Goal: Complete application form: Complete application form

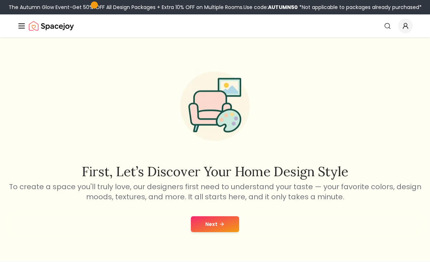
click at [234, 228] on button "Next" at bounding box center [215, 224] width 48 height 16
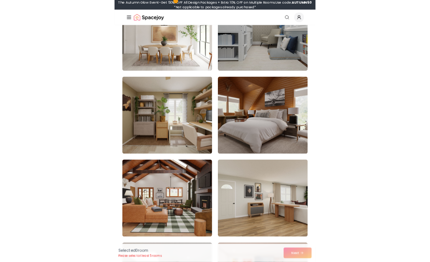
scroll to position [435, 0]
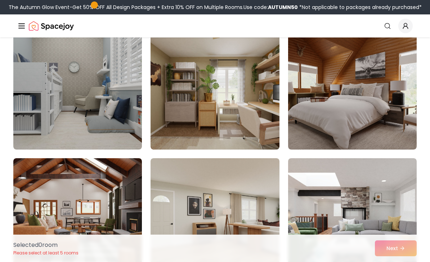
click at [239, 106] on img at bounding box center [214, 91] width 129 height 115
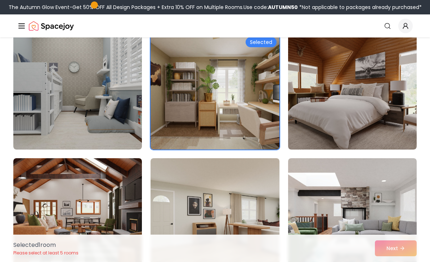
click at [406, 249] on div "Selected 1 room Please select at least 5 rooms Next" at bounding box center [215, 247] width 415 height 27
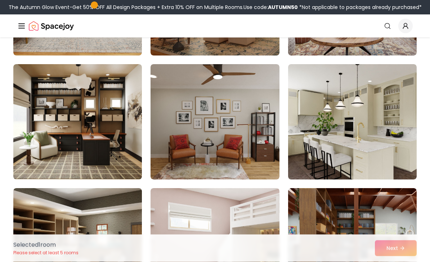
scroll to position [3872, 0]
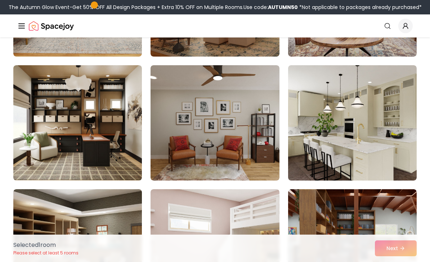
click at [105, 138] on img at bounding box center [77, 122] width 129 height 115
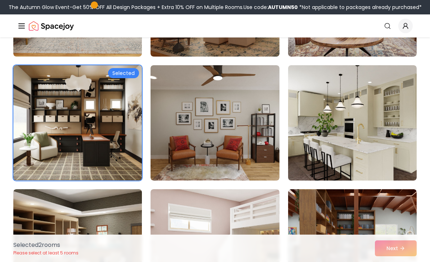
click at [413, 244] on div "Selected 2 room s Please select at least 5 rooms Next" at bounding box center [215, 247] width 415 height 27
click at [409, 247] on div "Selected 2 room s Please select at least 5 rooms Next" at bounding box center [215, 247] width 415 height 27
click at [408, 247] on div "Selected 2 room s Please select at least 5 rooms Next" at bounding box center [215, 247] width 415 height 27
click at [407, 248] on div "Selected 2 room s Please select at least 5 rooms Next" at bounding box center [215, 247] width 415 height 27
click at [403, 256] on div "Selected 2 room s Please select at least 5 rooms Next" at bounding box center [215, 247] width 415 height 27
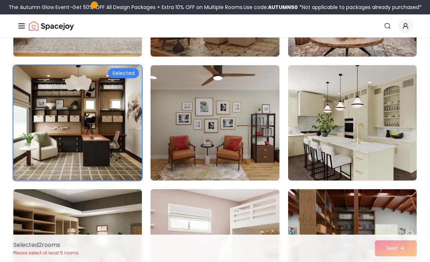
click at [402, 256] on div "Selected 2 room s Please select at least 5 rooms Next" at bounding box center [215, 247] width 415 height 27
click at [403, 250] on div "Selected 2 room s Please select at least 5 rooms Next" at bounding box center [215, 247] width 415 height 27
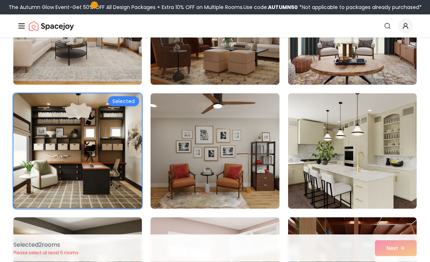
scroll to position [3842, 0]
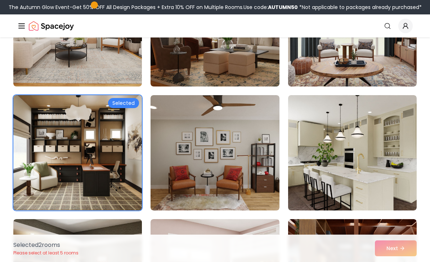
click at [411, 256] on div "Selected 2 room s Please select at least 5 rooms Next" at bounding box center [215, 247] width 415 height 27
click at [404, 255] on div "Selected 2 room s Please select at least 5 rooms Next" at bounding box center [215, 247] width 415 height 27
click at [404, 257] on div "Selected 2 room s Please select at least 5 rooms Next" at bounding box center [215, 247] width 415 height 27
click at [405, 252] on div "Selected 2 room s Please select at least 5 rooms Next" at bounding box center [215, 247] width 415 height 27
click at [405, 257] on div "Selected 2 room s Please select at least 5 rooms Next" at bounding box center [215, 247] width 415 height 27
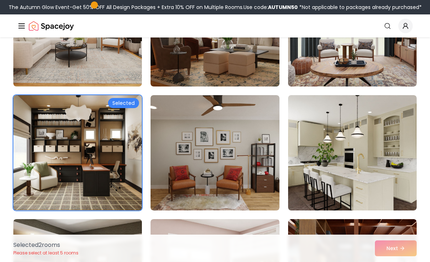
click at [405, 256] on div "Selected 2 room s Please select at least 5 rooms Next" at bounding box center [215, 247] width 415 height 27
click at [404, 256] on div "Selected 2 room s Please select at least 5 rooms Next" at bounding box center [215, 247] width 415 height 27
click at [418, 253] on div "Selected 2 room s Please select at least 5 rooms Next" at bounding box center [215, 247] width 415 height 27
click at [402, 248] on div "Selected 2 room s Please select at least 5 rooms Next" at bounding box center [215, 247] width 415 height 27
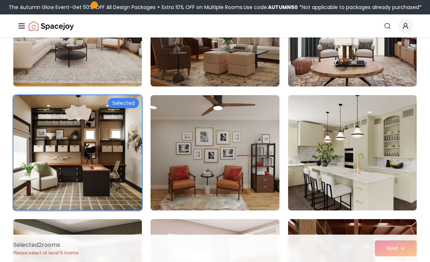
click at [401, 246] on div "Selected 2 room s Please select at least 5 rooms Next" at bounding box center [215, 247] width 415 height 27
click at [399, 246] on div "Selected 2 room s Please select at least 5 rooms Next" at bounding box center [215, 247] width 415 height 27
click at [400, 248] on div "Selected 2 room s Please select at least 5 rooms Next" at bounding box center [215, 247] width 415 height 27
click at [117, 157] on img at bounding box center [77, 152] width 129 height 115
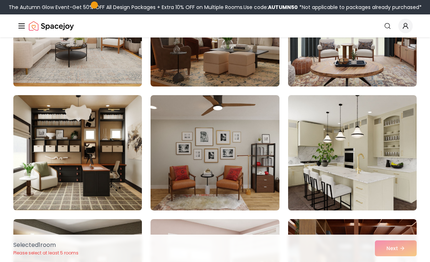
click at [118, 157] on img at bounding box center [77, 152] width 129 height 115
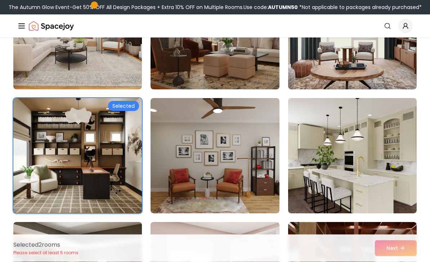
scroll to position [3831, 0]
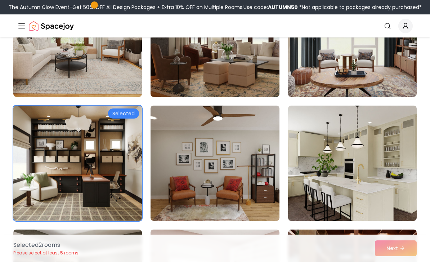
click at [102, 158] on img at bounding box center [77, 162] width 129 height 115
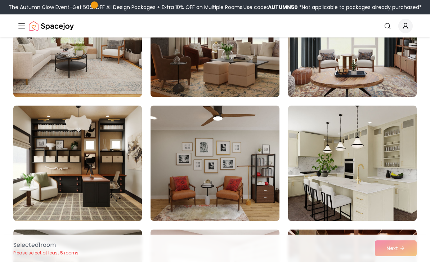
click at [103, 164] on img at bounding box center [77, 162] width 129 height 115
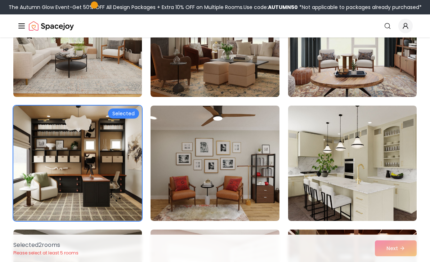
click at [396, 175] on img at bounding box center [352, 162] width 129 height 115
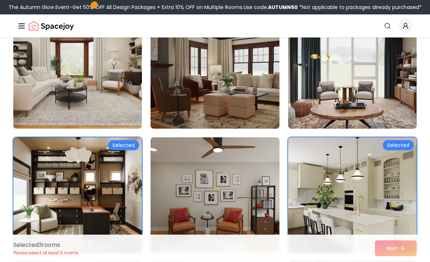
scroll to position [3798, 0]
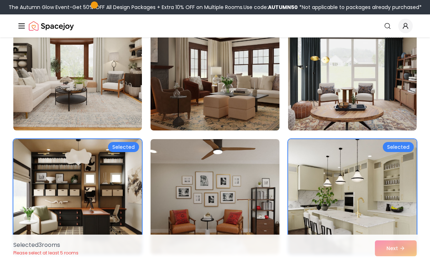
click at [138, 196] on img at bounding box center [77, 196] width 129 height 115
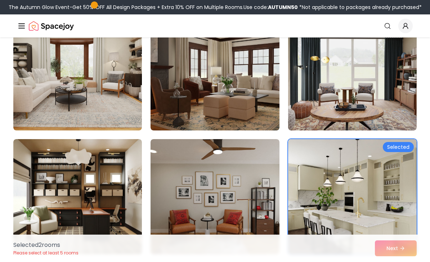
click at [342, 182] on img at bounding box center [352, 196] width 129 height 115
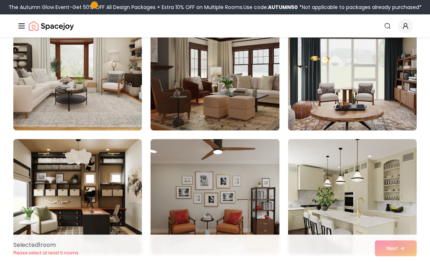
click at [126, 192] on img at bounding box center [77, 196] width 129 height 115
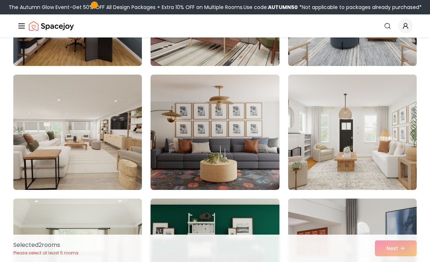
scroll to position [3362, 0]
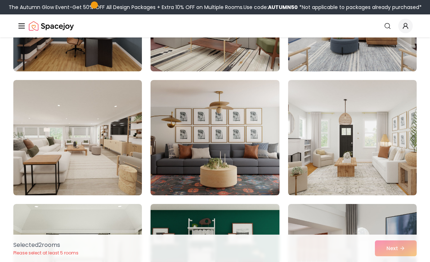
click at [89, 175] on img at bounding box center [77, 137] width 129 height 115
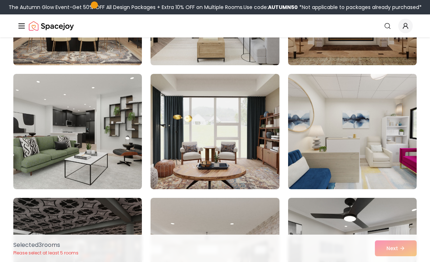
scroll to position [2617, 0]
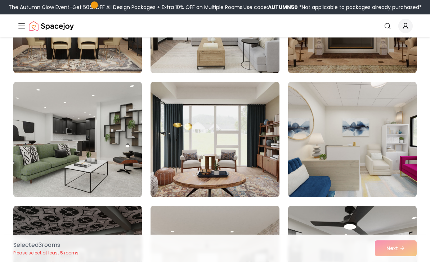
click at [409, 246] on div "Selected 3 room s Please select at least 5 rooms Next" at bounding box center [215, 247] width 415 height 27
click at [407, 246] on div "Selected 3 room s Please select at least 5 rooms Next" at bounding box center [215, 247] width 415 height 27
click at [398, 248] on div "Selected 3 room s Please select at least 5 rooms Next" at bounding box center [215, 247] width 415 height 27
click at [409, 248] on div "Selected 3 room s Please select at least 5 rooms Next" at bounding box center [215, 247] width 415 height 27
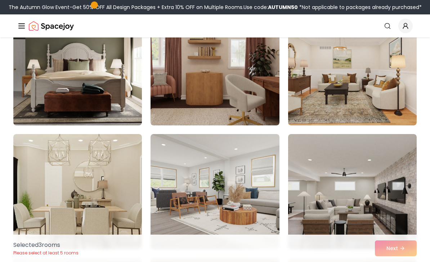
scroll to position [955, 0]
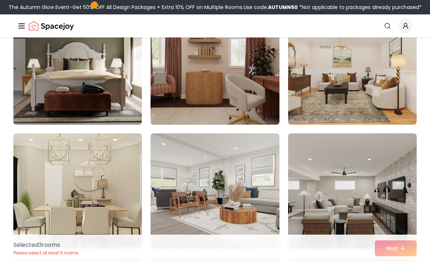
click at [251, 195] on img at bounding box center [214, 190] width 129 height 115
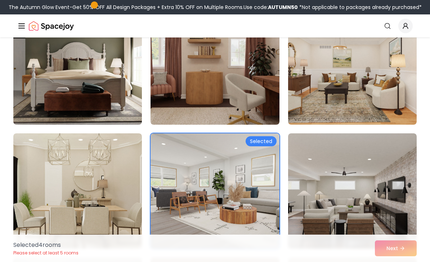
click at [403, 249] on div "Selected 4 room s Please select at least 5 rooms Next" at bounding box center [215, 247] width 415 height 27
click at [407, 245] on div "Selected 4 room s Please select at least 5 rooms Next" at bounding box center [215, 247] width 415 height 27
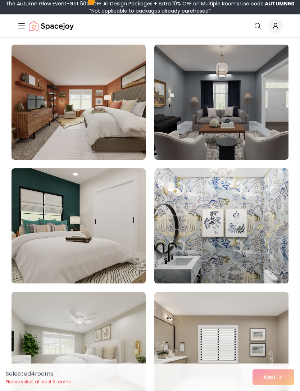
scroll to position [88, 0]
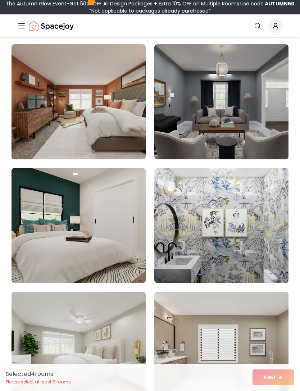
click at [256, 121] on img at bounding box center [221, 101] width 134 height 115
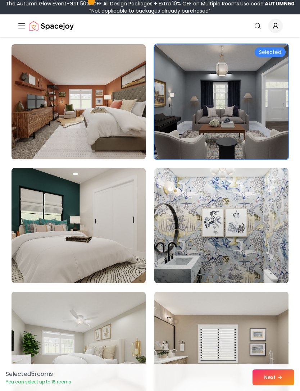
click at [246, 199] on img at bounding box center [221, 225] width 134 height 115
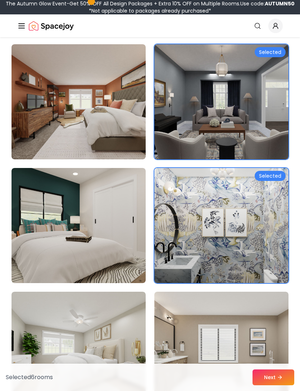
click at [123, 100] on img at bounding box center [79, 101] width 134 height 115
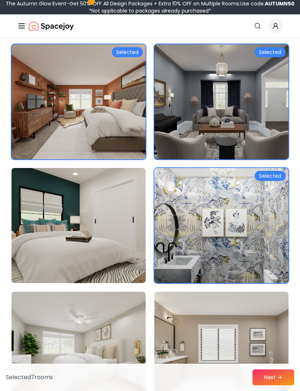
click at [112, 224] on img at bounding box center [79, 225] width 134 height 115
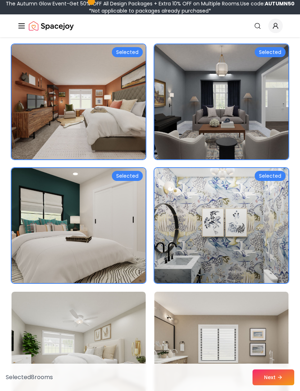
click at [110, 261] on img at bounding box center [79, 349] width 134 height 115
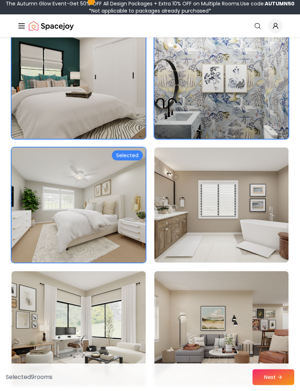
scroll to position [234, 0]
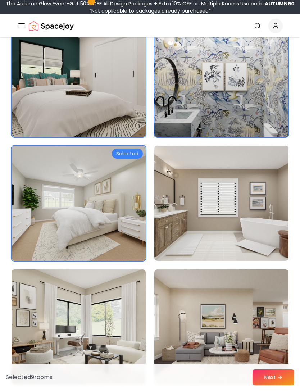
click at [257, 210] on img at bounding box center [221, 203] width 134 height 115
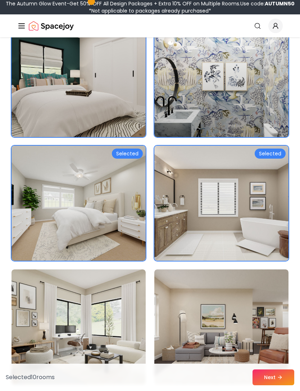
click at [242, 261] on img at bounding box center [221, 327] width 134 height 115
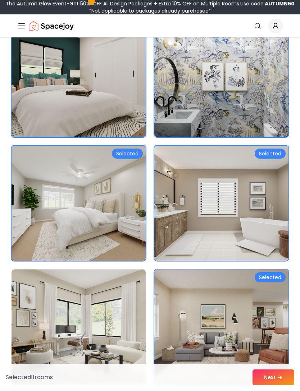
click at [122, 261] on img at bounding box center [79, 327] width 134 height 115
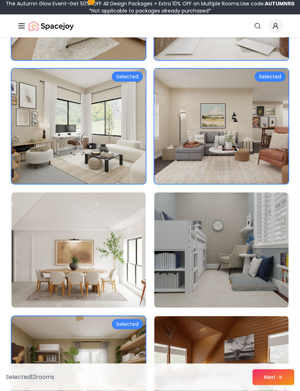
scroll to position [435, 0]
click at [126, 261] on img at bounding box center [79, 250] width 134 height 115
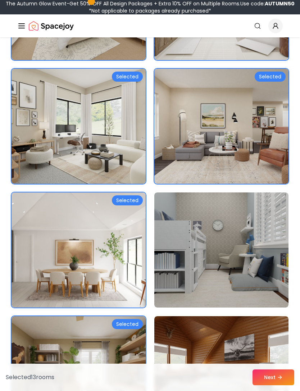
click at [235, 253] on img at bounding box center [221, 250] width 134 height 115
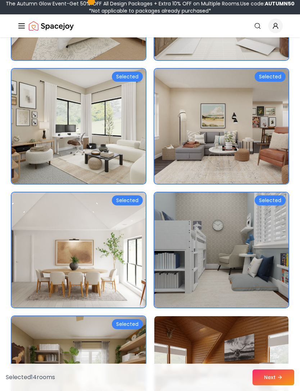
click at [226, 261] on img at bounding box center [221, 373] width 134 height 115
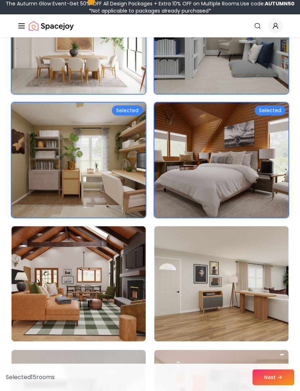
scroll to position [652, 0]
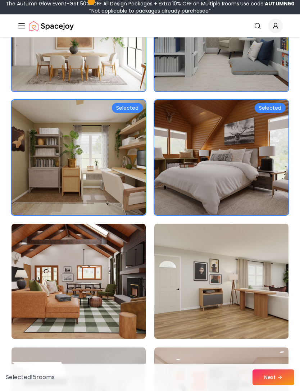
click at [103, 261] on img at bounding box center [79, 281] width 134 height 115
click at [199, 261] on img at bounding box center [221, 281] width 134 height 115
click at [271, 261] on button "Next" at bounding box center [274, 378] width 42 height 16
